Goal: Register for event/course

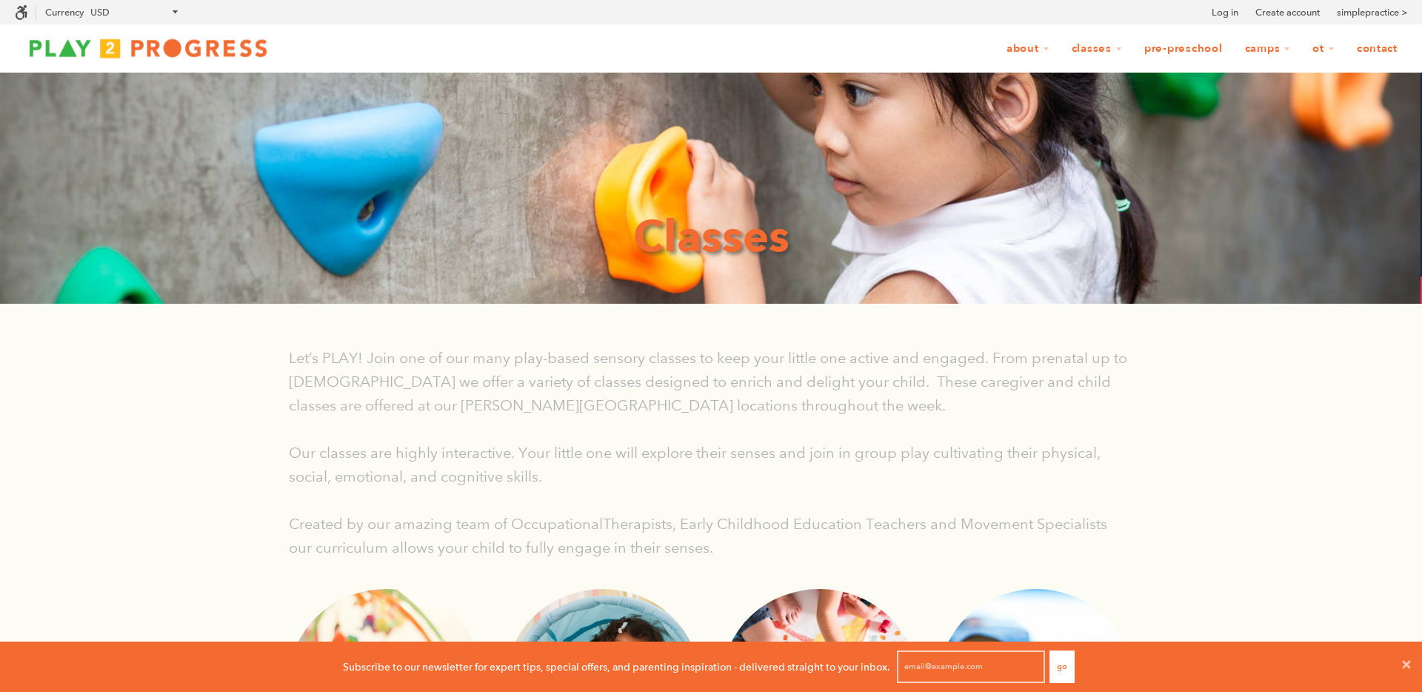
scroll to position [1, 1]
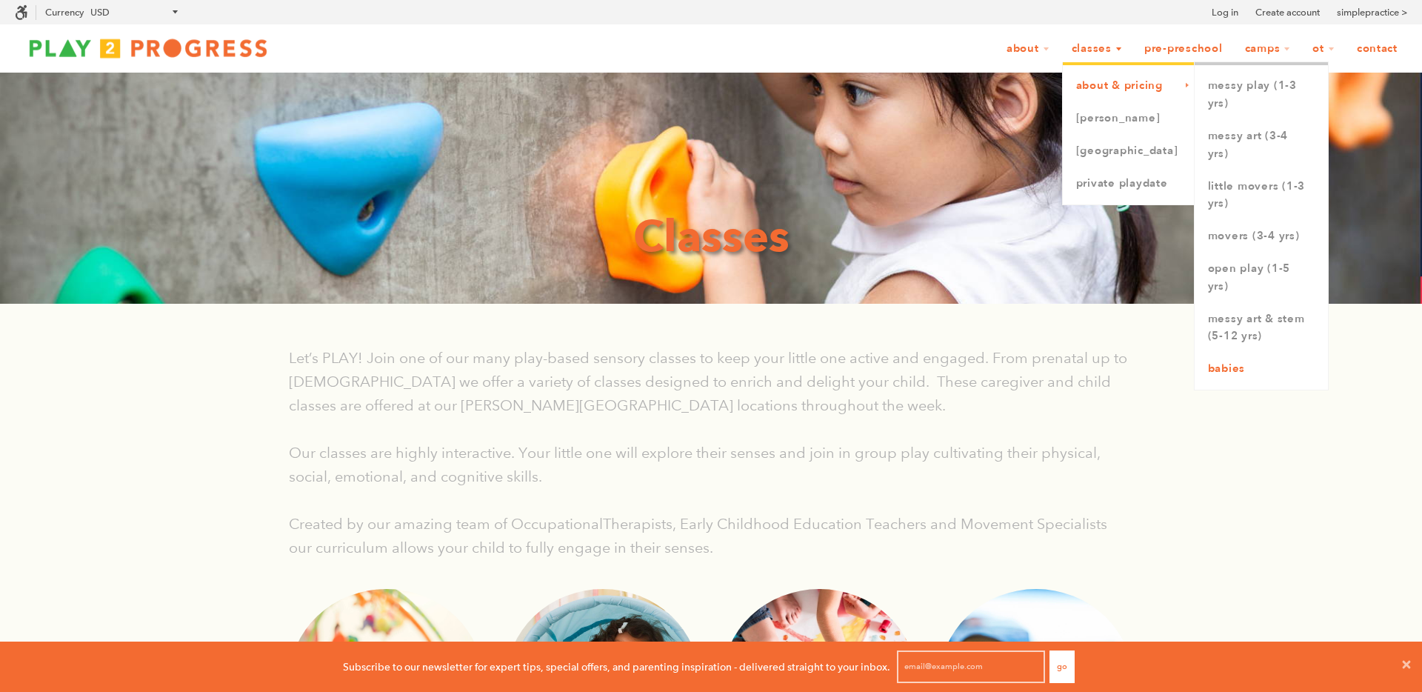
click at [1238, 367] on link "Babies" at bounding box center [1260, 368] width 133 height 33
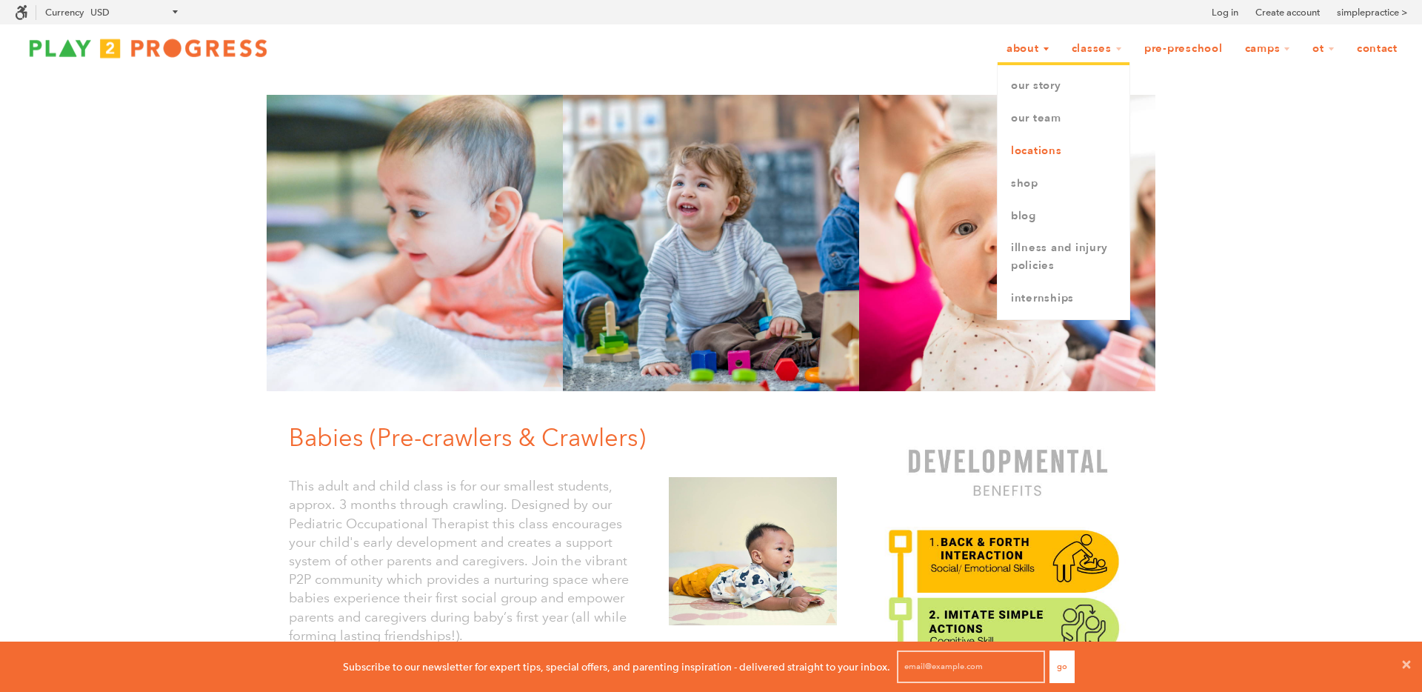
click at [1040, 151] on link "Locations" at bounding box center [1063, 151] width 132 height 33
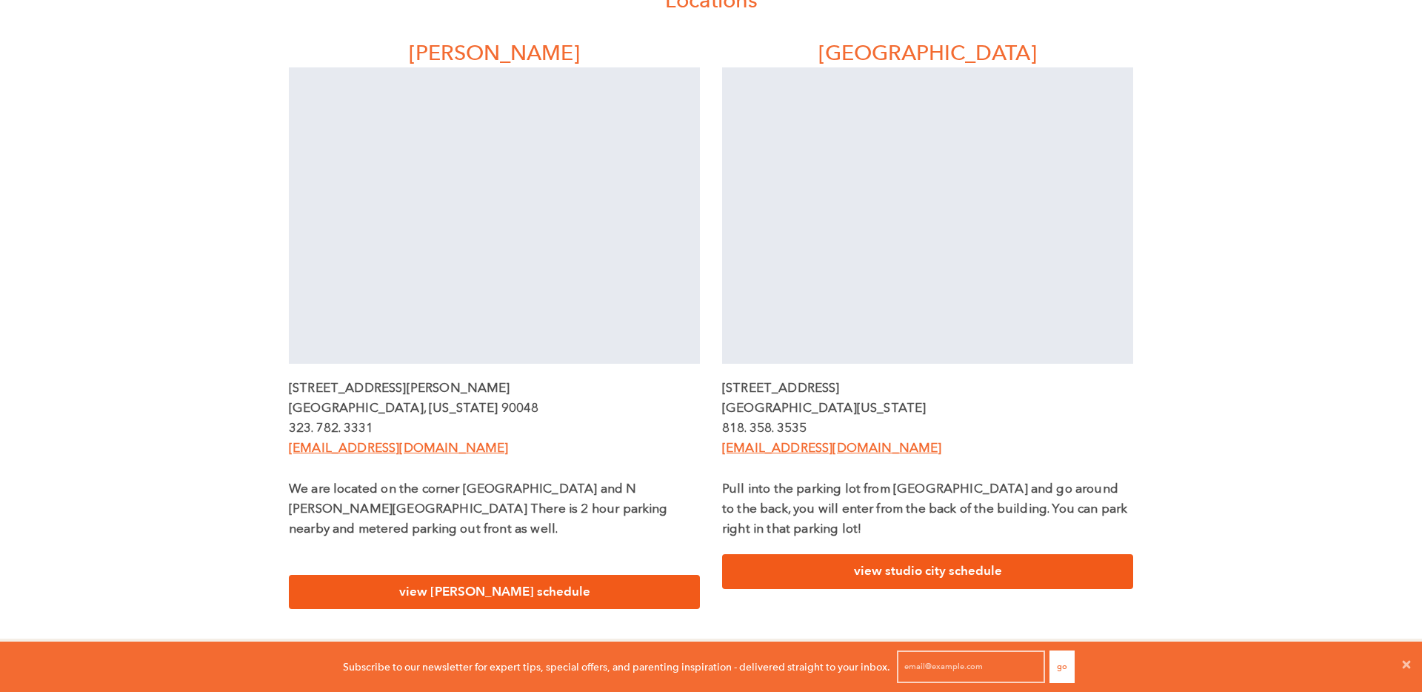
scroll to position [428, 0]
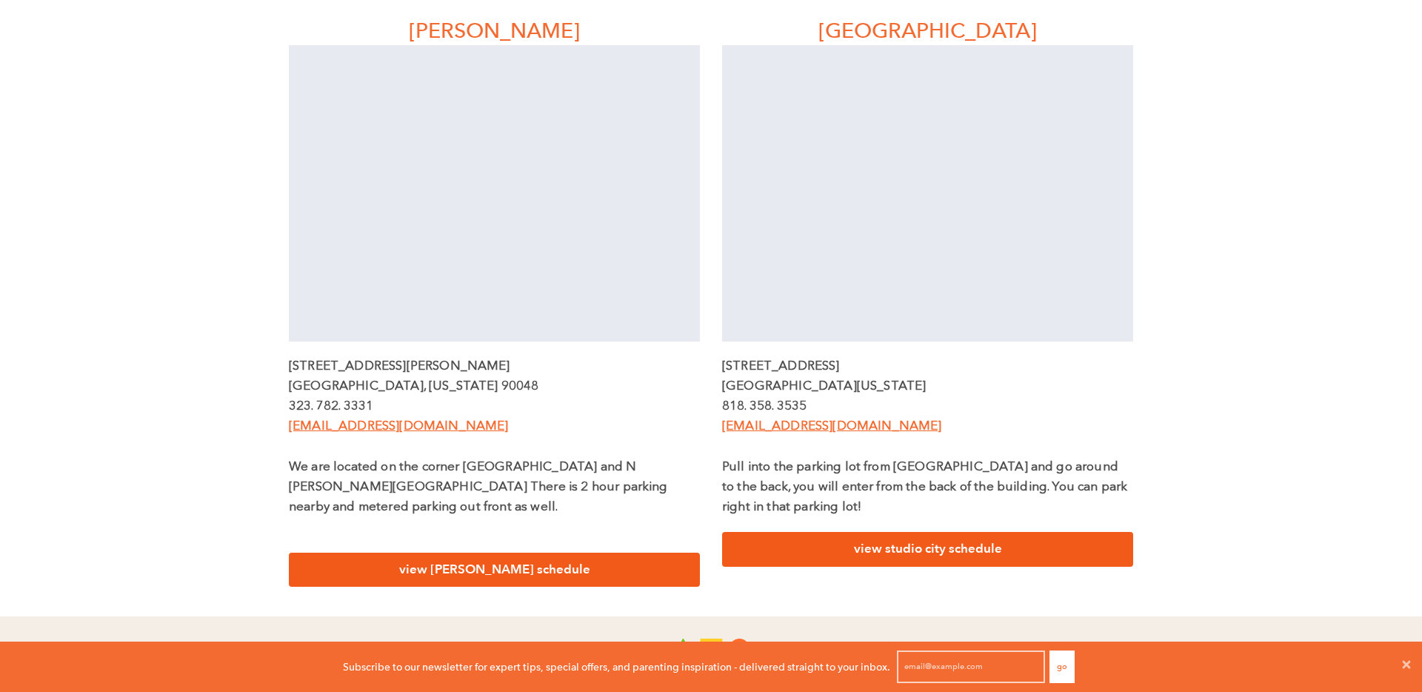
click at [906, 555] on link "view studio city schedule" at bounding box center [927, 549] width 411 height 35
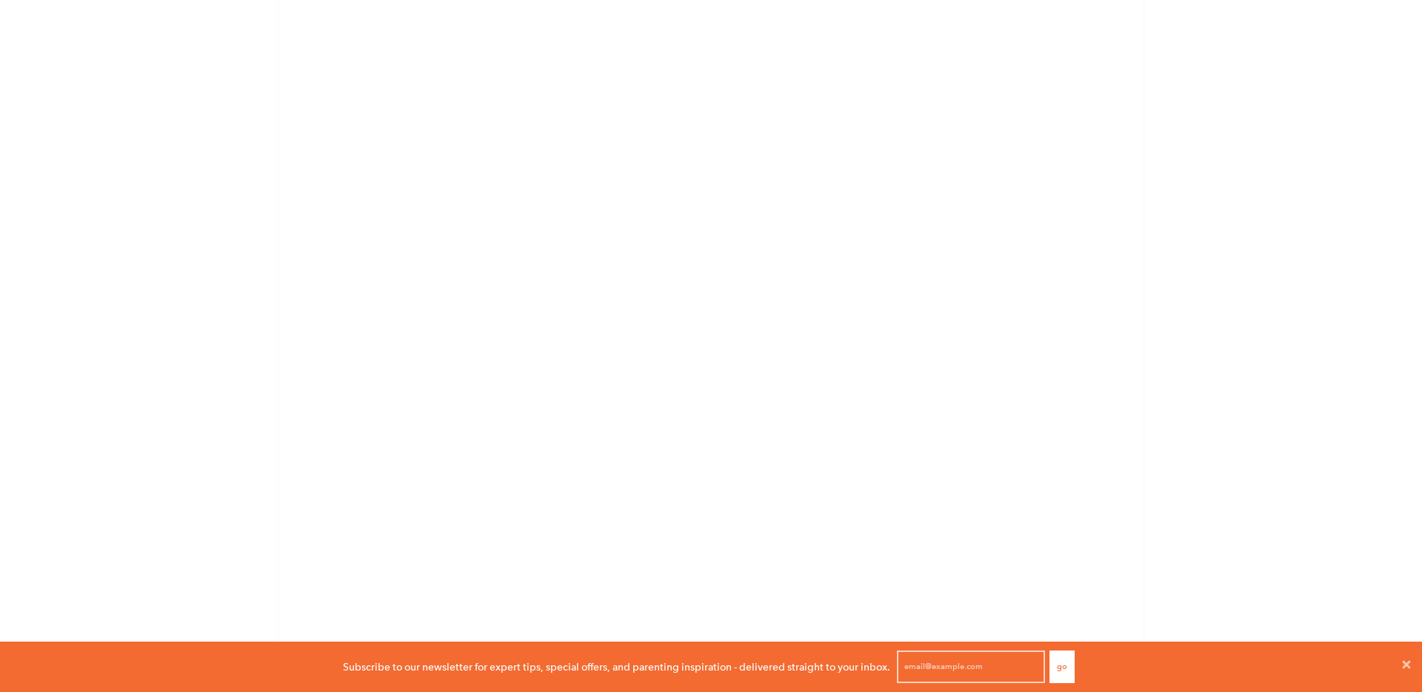
scroll to position [950, 0]
click at [246, 199] on div "Studio City Classes Studio City Classes We offer a variety of classes at our St…" at bounding box center [711, 63] width 1422 height 1881
click at [1359, 159] on div "Studio City Classes Studio City Classes We offer a variety of classes at our St…" at bounding box center [711, 128] width 1422 height 1881
